Goal: Task Accomplishment & Management: Use online tool/utility

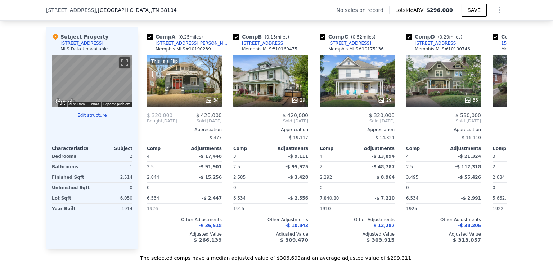
scroll to position [737, 0]
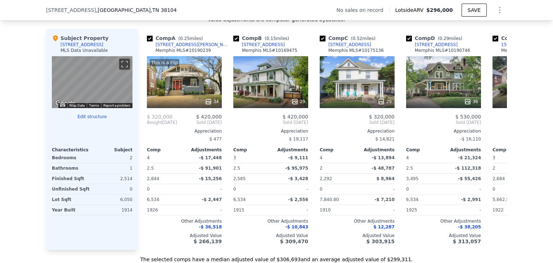
click at [94, 119] on button "Edit structure" at bounding box center [92, 117] width 81 height 6
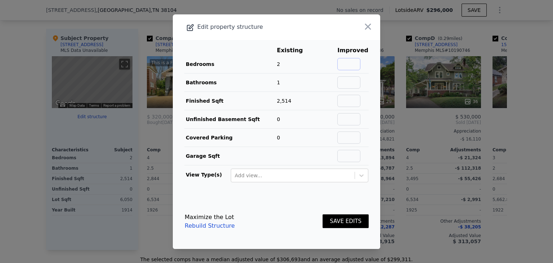
click at [351, 63] on input "text" at bounding box center [348, 64] width 23 height 12
type input "3"
click at [353, 82] on input "text" at bounding box center [348, 82] width 23 height 12
type input "2"
click at [343, 217] on button "SAVE EDITS" at bounding box center [345, 221] width 46 height 14
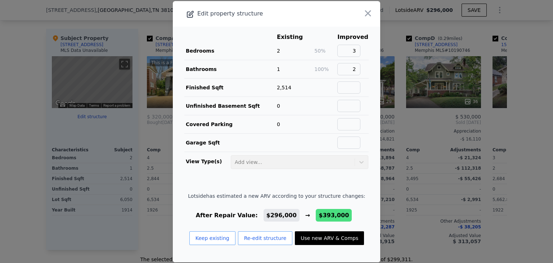
click at [319, 236] on button "Use new ARV & Comps" at bounding box center [329, 238] width 69 height 14
type input "3"
type input "3.5"
type input "2200"
type input "8712"
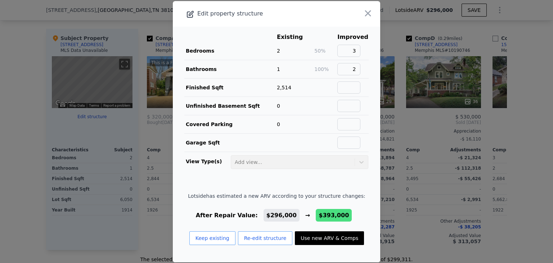
checkbox input "false"
checkbox input "true"
type input "$ 393,000"
type input "$ 121,191"
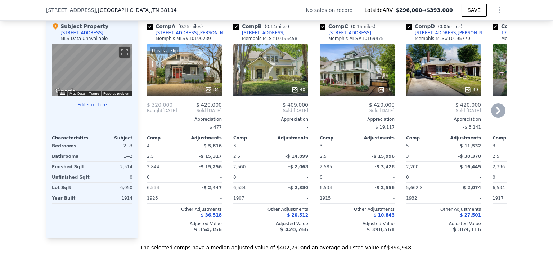
scroll to position [748, 0]
drag, startPoint x: 179, startPoint y: 35, endPoint x: 177, endPoint y: 39, distance: 4.5
click at [177, 39] on div "Comp A ( 0.25 miles) [STREET_ADDRESS][GEOGRAPHIC_DATA][PERSON_NAME] # 10190239" at bounding box center [184, 34] width 75 height 22
click at [207, 26] on div "Comp A ( 0.25 miles) [STREET_ADDRESS][PERSON_NAME] This is a Flip 34 $ 320,000 …" at bounding box center [184, 127] width 81 height 221
drag, startPoint x: 179, startPoint y: 38, endPoint x: 157, endPoint y: 38, distance: 22.3
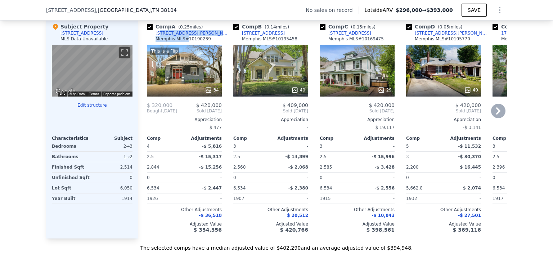
click at [157, 38] on div "Comp A ( 0.25 miles) [STREET_ADDRESS][GEOGRAPHIC_DATA][PERSON_NAME] # 10190239" at bounding box center [184, 34] width 75 height 22
click at [162, 36] on div "[STREET_ADDRESS][PERSON_NAME]" at bounding box center [192, 33] width 75 height 6
type input "2"
type input "3.25"
type input "1812"
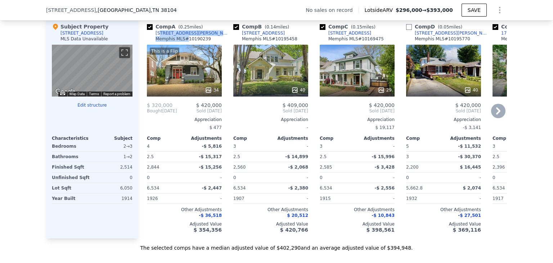
type input "8460"
checkbox input "false"
type input "$ 296,000"
type input "$ 30,002"
checkbox input "true"
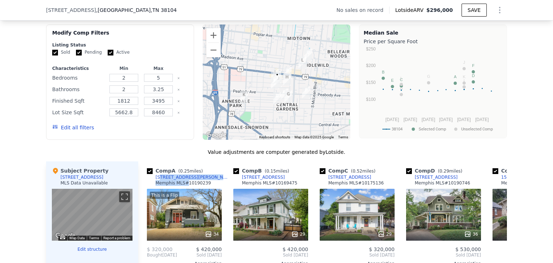
scroll to position [731, 0]
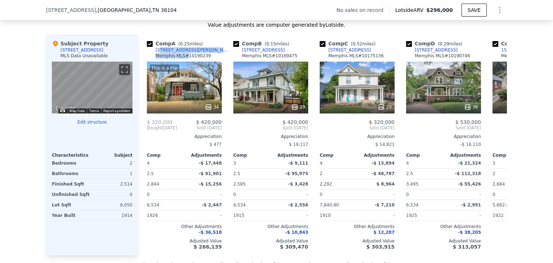
click at [94, 125] on button "Edit structure" at bounding box center [92, 122] width 81 height 6
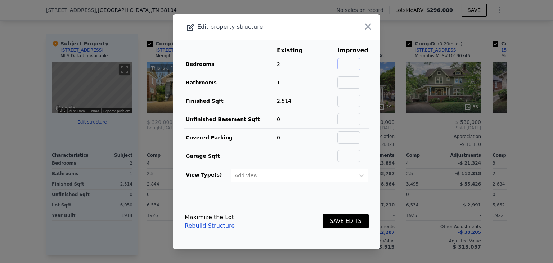
click at [347, 61] on input "text" at bounding box center [348, 64] width 23 height 12
type input "3"
click at [353, 82] on input "text" at bounding box center [348, 82] width 23 height 12
type input "2"
click at [342, 220] on button "SAVE EDITS" at bounding box center [345, 221] width 46 height 14
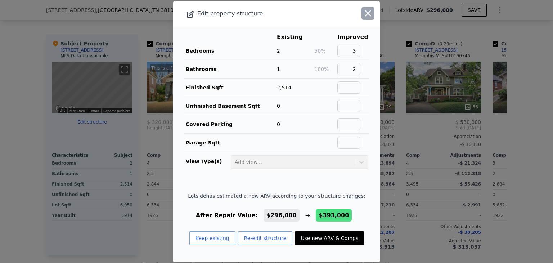
click at [365, 12] on icon "button" at bounding box center [368, 13] width 6 height 6
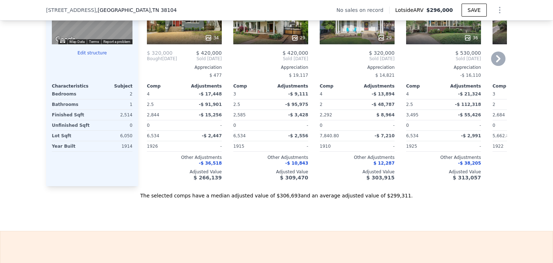
scroll to position [744, 0]
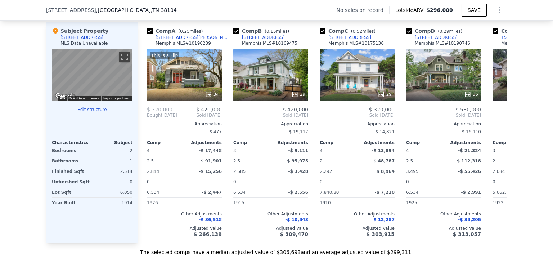
click at [89, 112] on button "Edit structure" at bounding box center [92, 110] width 81 height 6
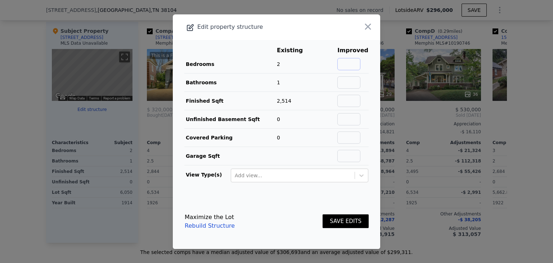
click at [341, 64] on input "text" at bounding box center [348, 64] width 23 height 12
type input "3"
click at [346, 84] on input "text" at bounding box center [348, 82] width 23 height 12
type input "2"
click at [343, 218] on button "SAVE EDITS" at bounding box center [345, 221] width 46 height 14
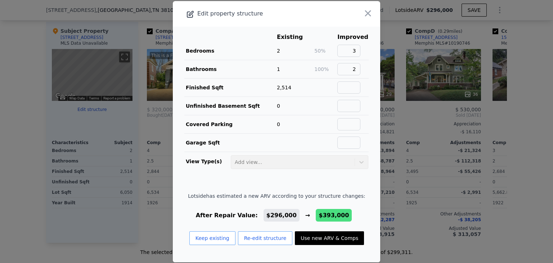
click at [325, 234] on button "Use new ARV & Comps" at bounding box center [329, 238] width 69 height 14
type input "3"
type input "3.5"
type input "2200"
type input "8712"
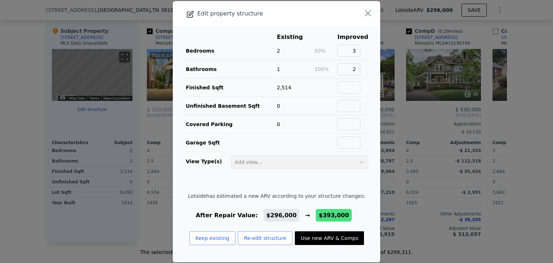
type input "$ 393,000"
type input "$ 121,191"
checkbox input "false"
checkbox input "true"
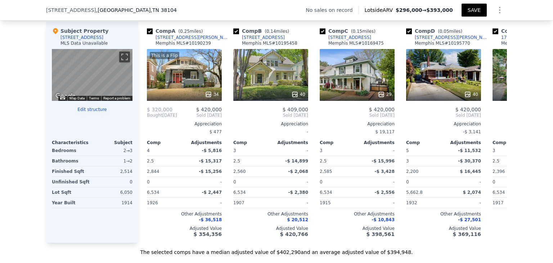
click at [474, 10] on button "SAVE" at bounding box center [473, 10] width 25 height 13
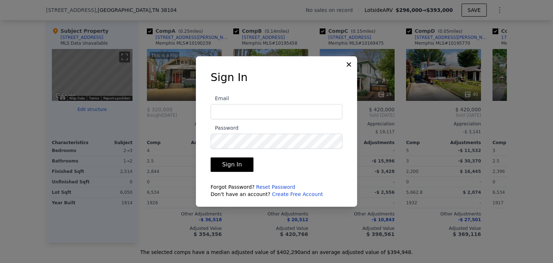
type input "[EMAIL_ADDRESS][DOMAIN_NAME]"
click at [233, 164] on button "Sign In" at bounding box center [232, 164] width 43 height 14
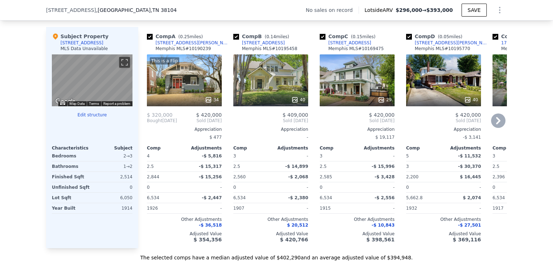
scroll to position [732, 0]
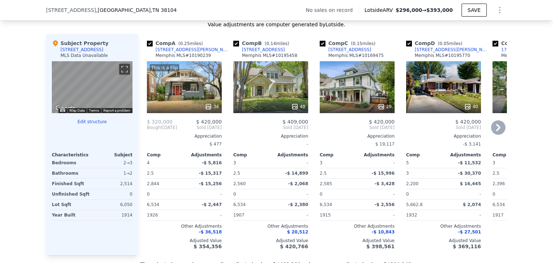
drag, startPoint x: 372, startPoint y: 51, endPoint x: 366, endPoint y: 54, distance: 6.5
click at [366, 54] on div "Comp C ( 0.15 miles) [STREET_ADDRESS] MLS # 10169475" at bounding box center [357, 51] width 75 height 22
copy div "[STREET_ADDRESS]"
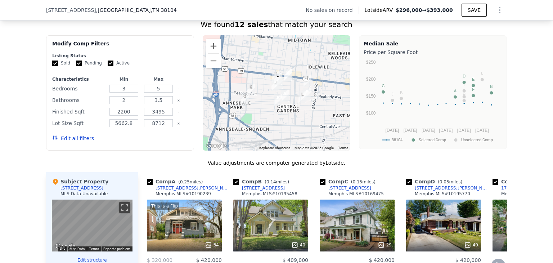
scroll to position [595, 0]
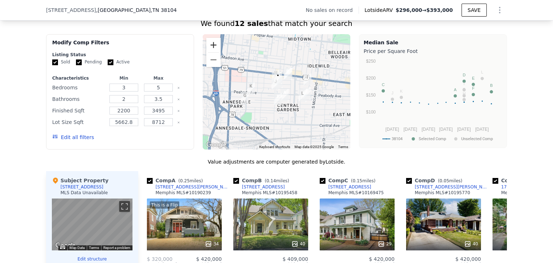
click at [212, 50] on button "Zoom in" at bounding box center [213, 45] width 14 height 14
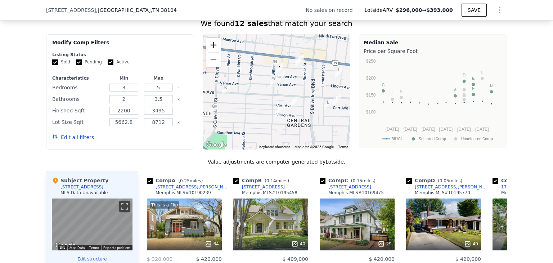
click at [212, 50] on button "Zoom in" at bounding box center [213, 45] width 14 height 14
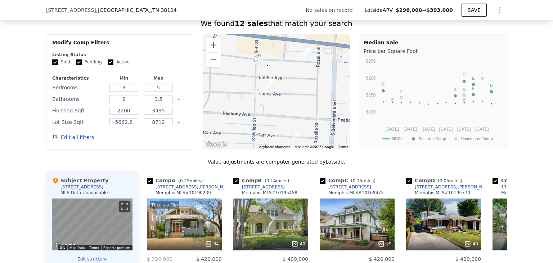
drag, startPoint x: 236, startPoint y: 73, endPoint x: 216, endPoint y: 94, distance: 29.3
click at [216, 94] on div at bounding box center [277, 91] width 148 height 115
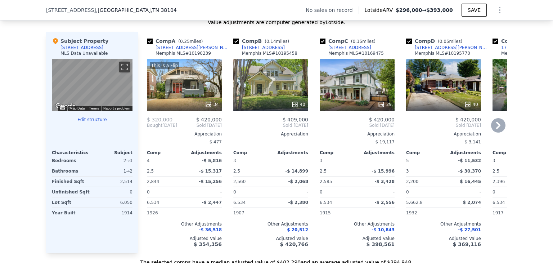
scroll to position [733, 0]
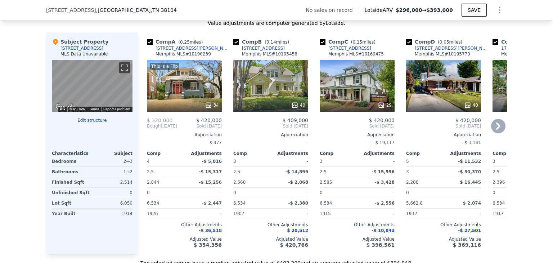
drag, startPoint x: 284, startPoint y: 51, endPoint x: 281, endPoint y: 54, distance: 3.8
click at [281, 54] on div "Comp B ( 0.14 miles) [STREET_ADDRESS][GEOGRAPHIC_DATA] # 10195458" at bounding box center [270, 49] width 75 height 22
copy div "[STREET_ADDRESS]"
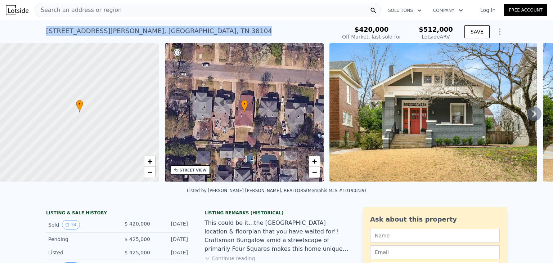
drag, startPoint x: 147, startPoint y: 30, endPoint x: 45, endPoint y: 32, distance: 102.2
click at [46, 32] on div "1621 Carr Ave , Memphis , TN 38104 Sold Apr 2025 for $420k (~ARV $512k )" at bounding box center [189, 33] width 287 height 20
